Goal: Navigation & Orientation: Find specific page/section

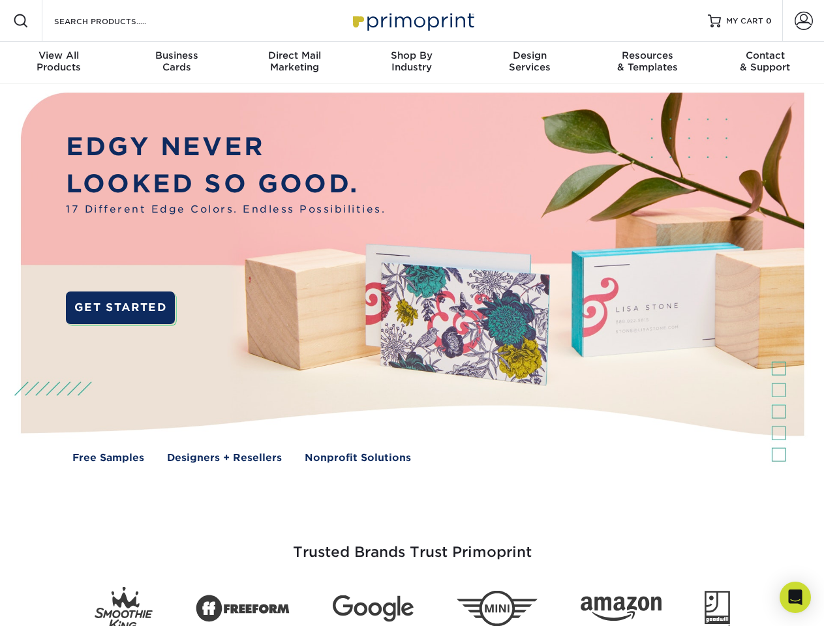
click at [412, 313] on img at bounding box center [411, 287] width 815 height 408
click at [21, 21] on span at bounding box center [21, 21] width 16 height 16
click at [803, 21] on span at bounding box center [803, 21] width 18 height 18
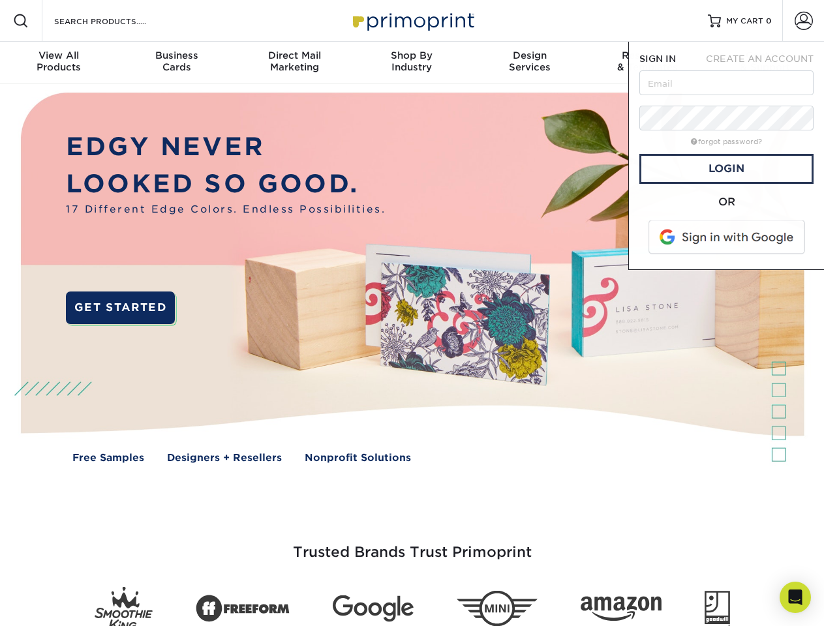
click at [59, 63] on div "View All Products" at bounding box center [58, 61] width 117 height 23
click at [176, 63] on div "Business Cards" at bounding box center [175, 61] width 117 height 23
click at [294, 63] on div "Direct Mail Marketing" at bounding box center [293, 61] width 117 height 23
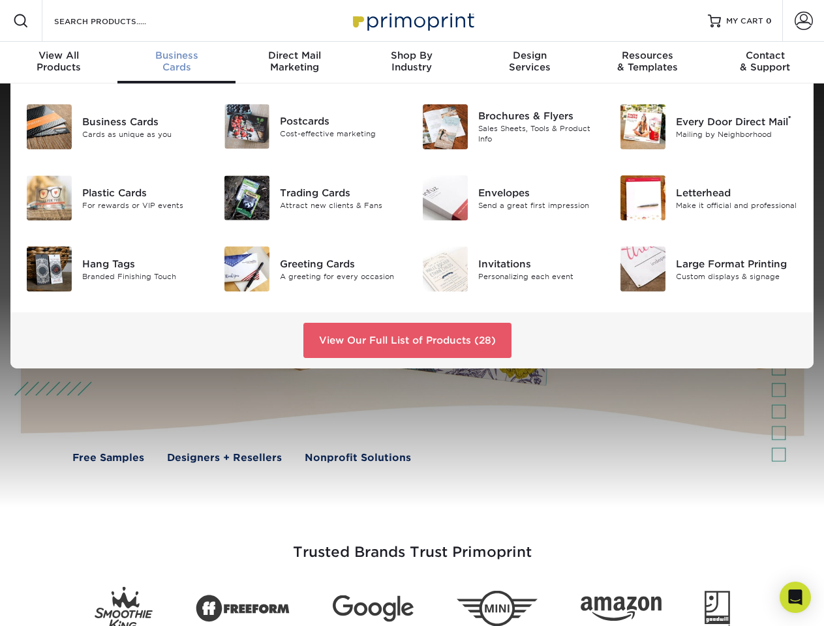
click at [412, 63] on div "Shop By Industry" at bounding box center [411, 61] width 117 height 23
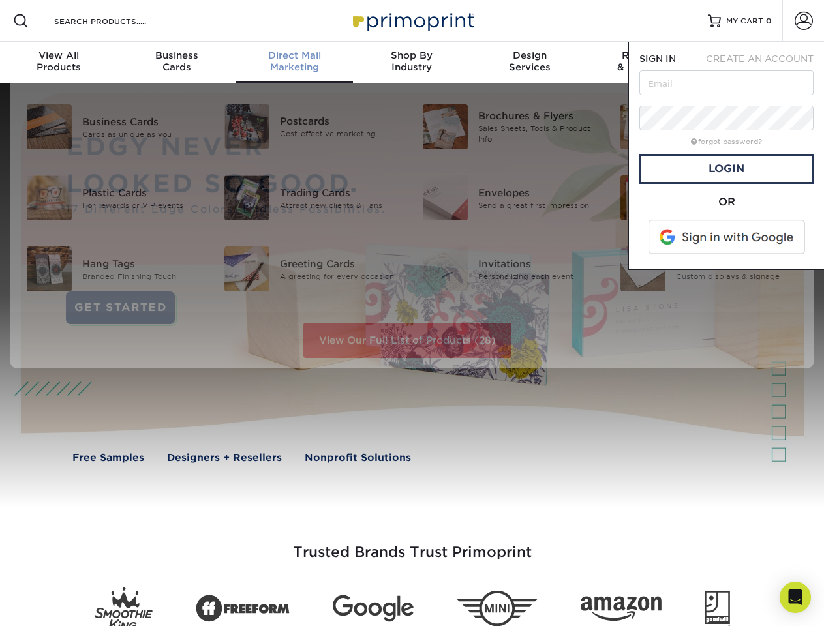
click at [530, 63] on div "Design Services" at bounding box center [529, 61] width 117 height 23
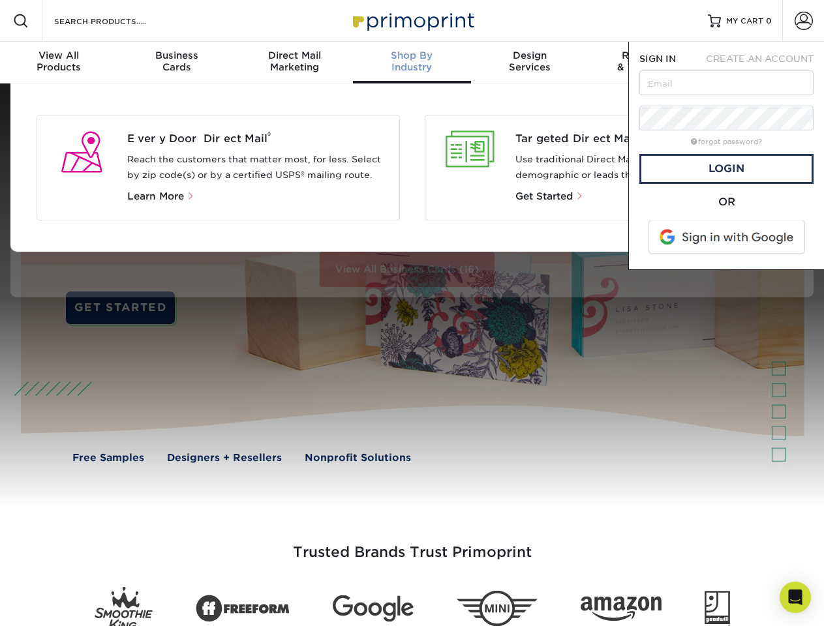
click at [647, 63] on span "SIGN IN" at bounding box center [657, 58] width 37 height 10
click at [765, 63] on div "Contact & Support" at bounding box center [764, 61] width 117 height 23
